Goal: Task Accomplishment & Management: Manage account settings

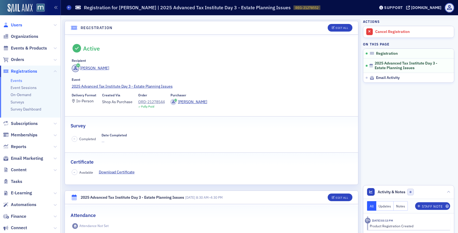
click at [18, 26] on span "Users" at bounding box center [16, 25] width 11 height 6
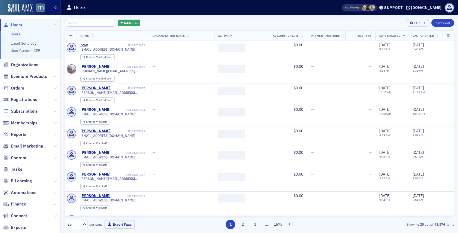
click at [83, 24] on input "search" at bounding box center [91, 23] width 52 height 8
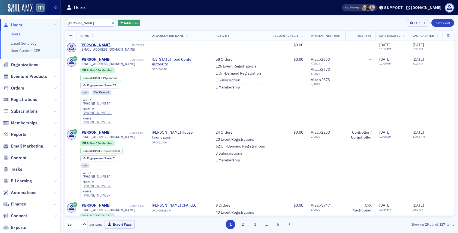
type input "Angela Hopkins"
click at [104, 45] on div "Angela Hopkins" at bounding box center [95, 45] width 30 height 5
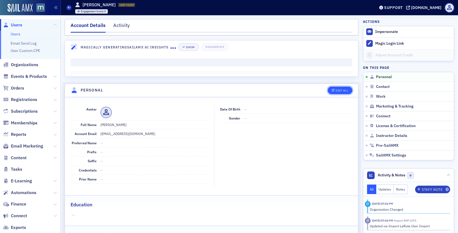
click at [338, 92] on div "Edit All" at bounding box center [342, 90] width 12 height 3
select select "US"
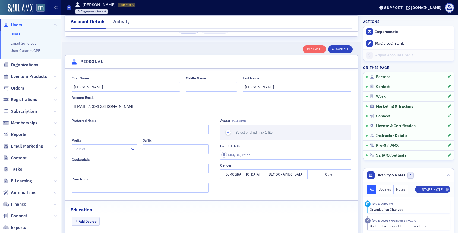
scroll to position [63, 0]
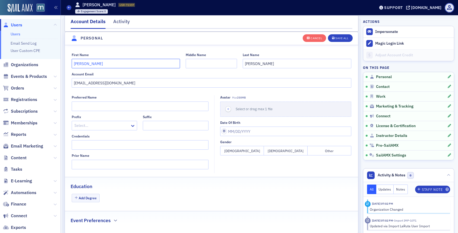
click at [163, 65] on input "Angela" at bounding box center [126, 64] width 109 height 10
click at [271, 62] on input "Hopkins" at bounding box center [297, 64] width 109 height 10
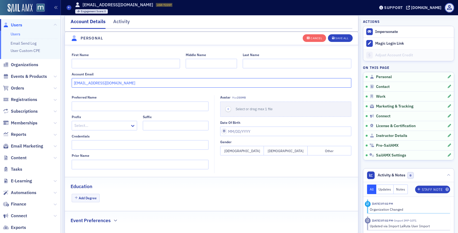
click at [173, 83] on input "angelahopkinscpa@gmail.com" at bounding box center [212, 83] width 280 height 10
type input "a"
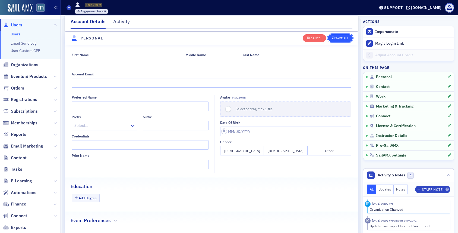
click at [334, 37] on icon "button" at bounding box center [333, 38] width 3 height 3
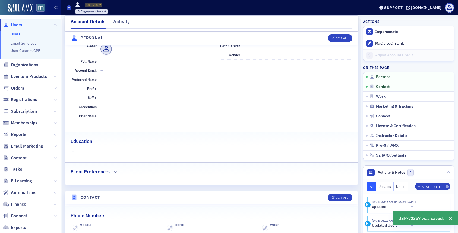
click at [16, 23] on span "Users" at bounding box center [16, 25] width 11 height 6
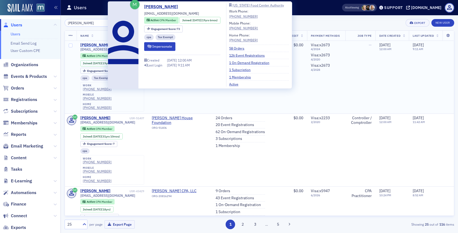
click at [93, 43] on div "Angela Hopkins" at bounding box center [95, 45] width 30 height 5
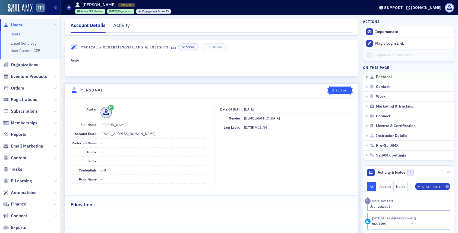
click at [344, 87] on button "Edit All" at bounding box center [340, 90] width 24 height 8
select select "US"
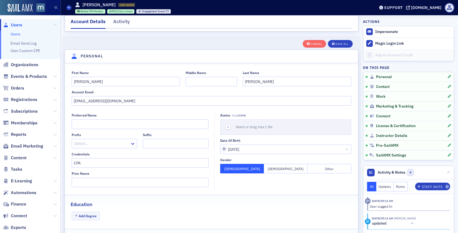
scroll to position [63, 0]
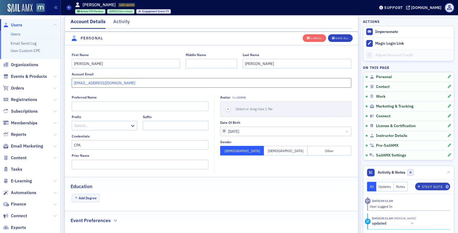
click at [112, 82] on input "ahopkins@mfca.info" at bounding box center [212, 83] width 280 height 10
paste input "ngelahopkinscpa@gmail.com"
type input "angelahopkinscpa@gmail.com"
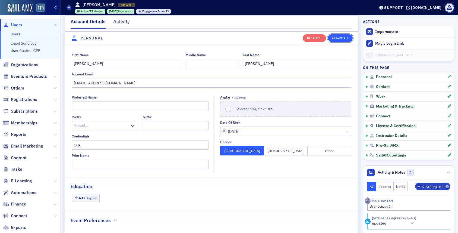
click at [337, 40] on button "Save All" at bounding box center [340, 38] width 24 height 8
